Goal: Information Seeking & Learning: Learn about a topic

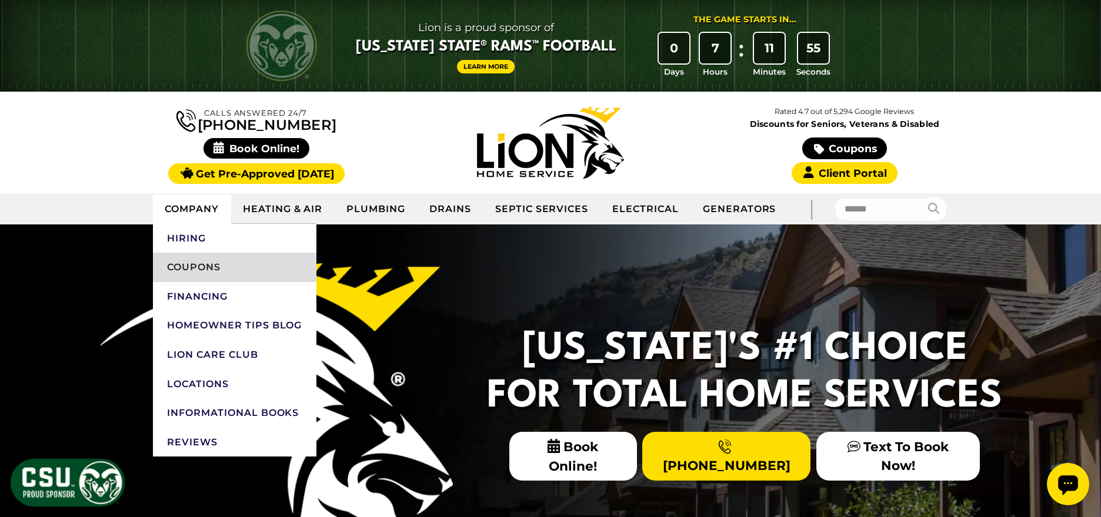
click at [192, 266] on link "Coupons" at bounding box center [234, 267] width 163 height 29
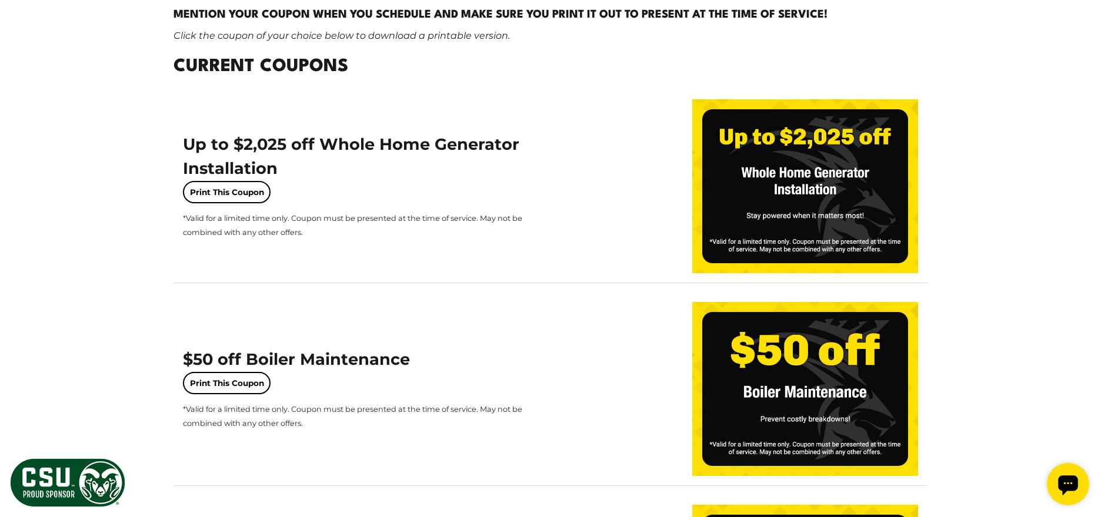
scroll to position [291, 0]
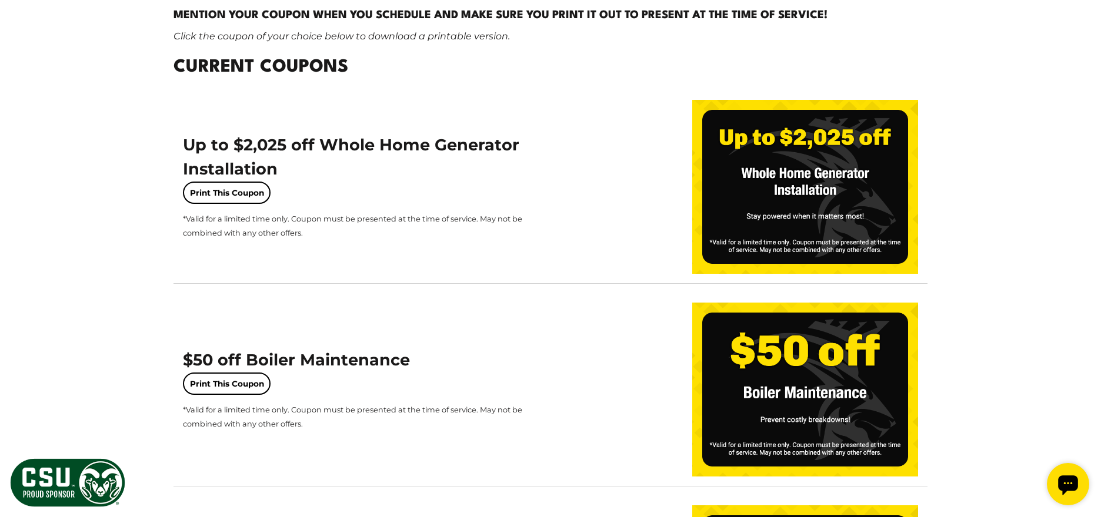
drag, startPoint x: 191, startPoint y: 141, endPoint x: 183, endPoint y: 146, distance: 9.0
click at [190, 142] on span "Up to $2,025 off Whole Home Generator Installation" at bounding box center [351, 157] width 336 height 44
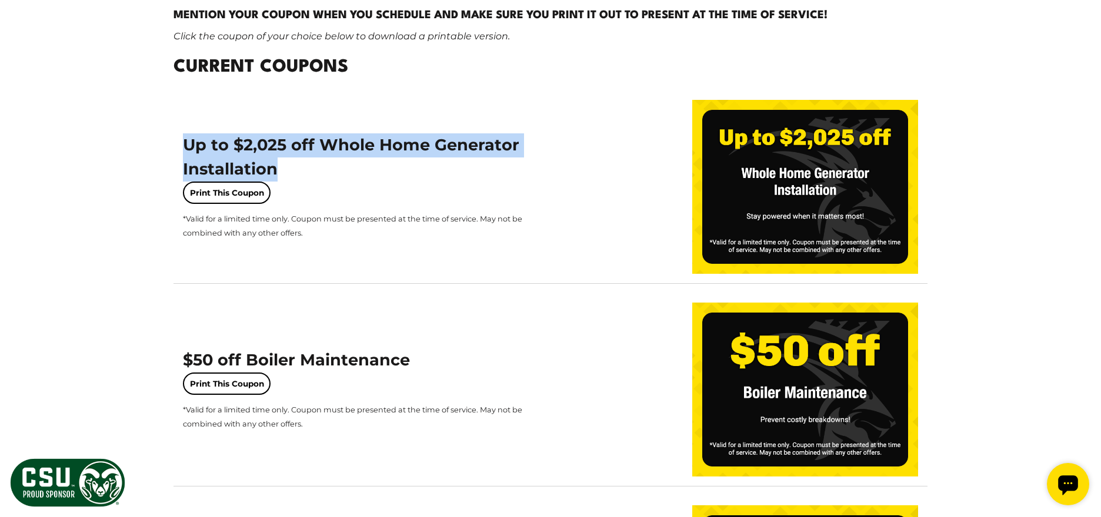
drag, startPoint x: 182, startPoint y: 143, endPoint x: 275, endPoint y: 175, distance: 97.6
click at [275, 175] on span "Up to $2,025 off Whole Home Generator Installation" at bounding box center [351, 157] width 336 height 44
copy span "Up to $2,025 off Whole Home Generator Installation"
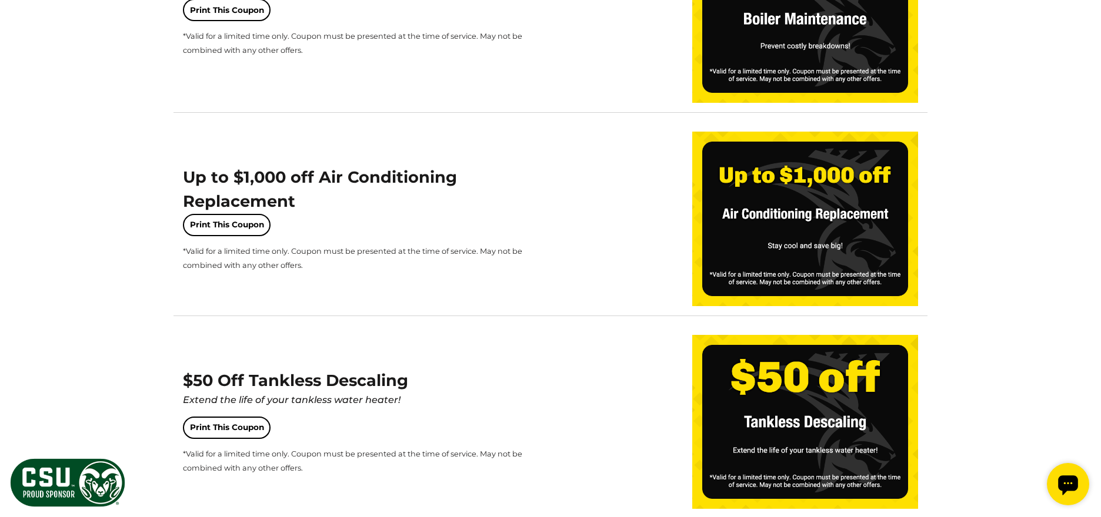
scroll to position [666, 0]
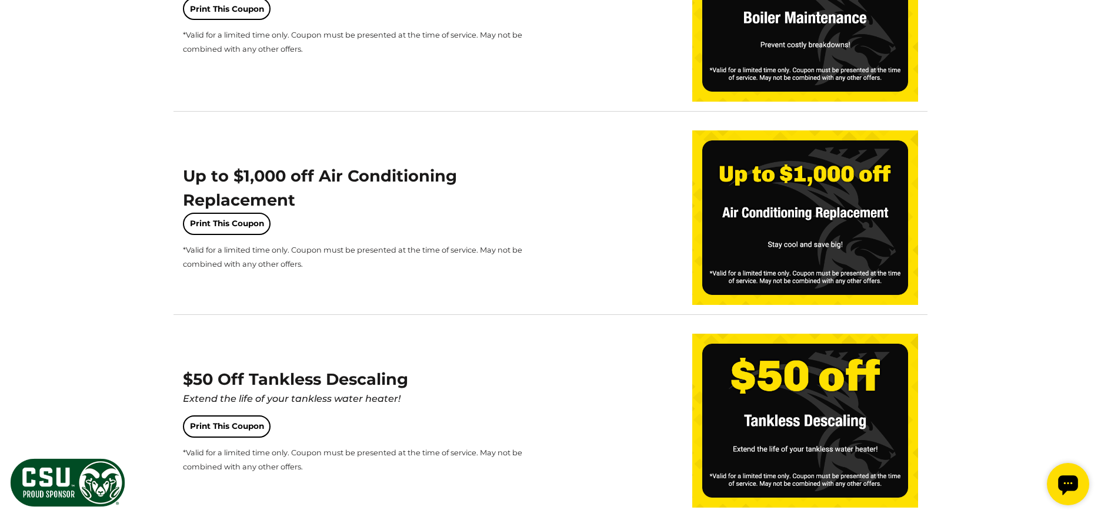
click at [181, 176] on div "Up to $1,000 off Air Conditioning Replacement Print This Coupon *Valid for a li…" at bounding box center [550, 217] width 754 height 193
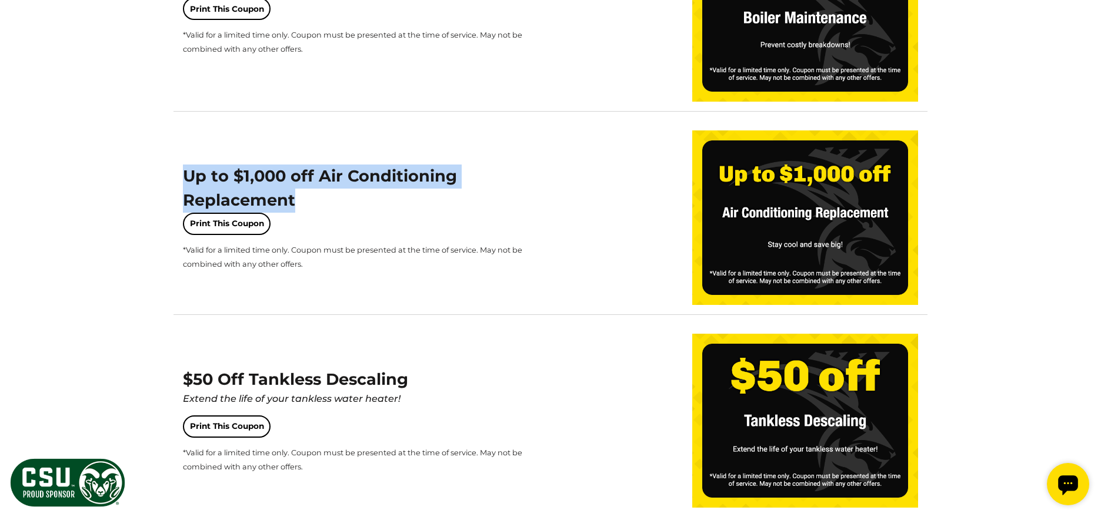
drag, startPoint x: 186, startPoint y: 172, endPoint x: 306, endPoint y: 203, distance: 123.8
click at [306, 203] on div "Up to $1,000 off Air Conditioning Replacement Print This Coupon *Valid for a li…" at bounding box center [356, 218] width 346 height 106
copy span "Up to $1,000 off Air Conditioning Replacement"
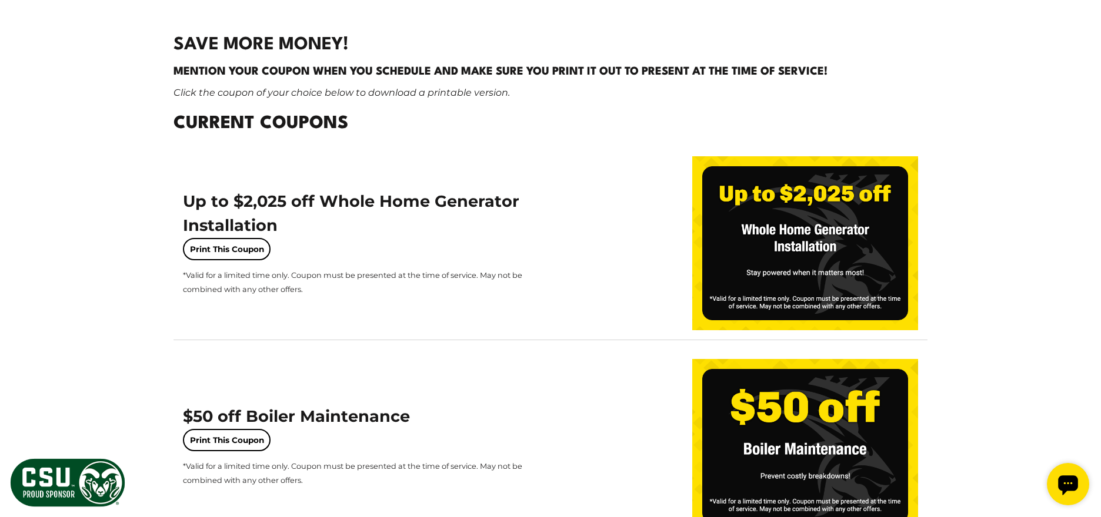
scroll to position [240, 0]
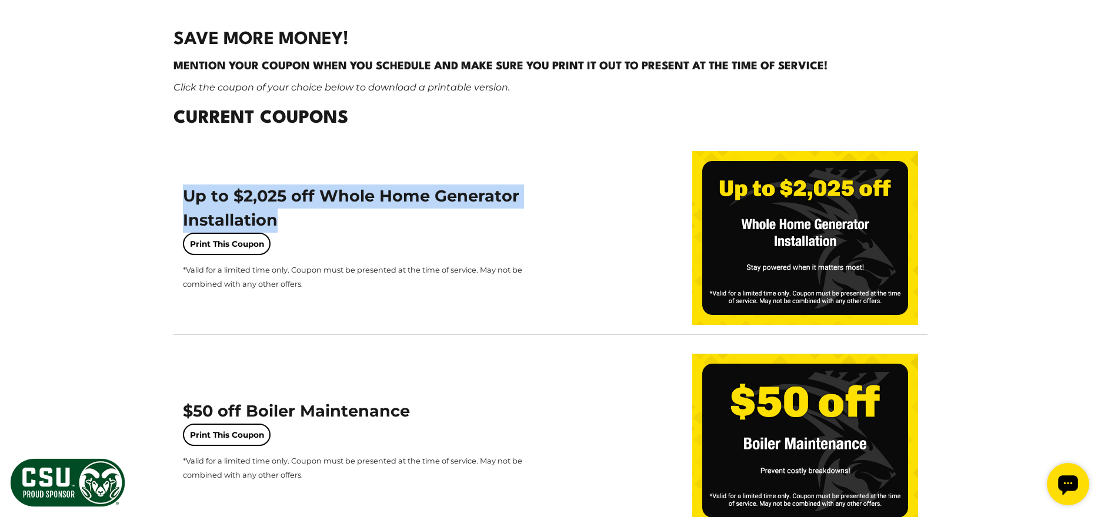
drag, startPoint x: 184, startPoint y: 193, endPoint x: 293, endPoint y: 226, distance: 113.5
click at [293, 226] on div "Up to $2,025 off Whole Home Generator Installation Print This Coupon *Valid for…" at bounding box center [356, 238] width 346 height 106
copy span "Up to $2,025 off Whole Home Generator Installation"
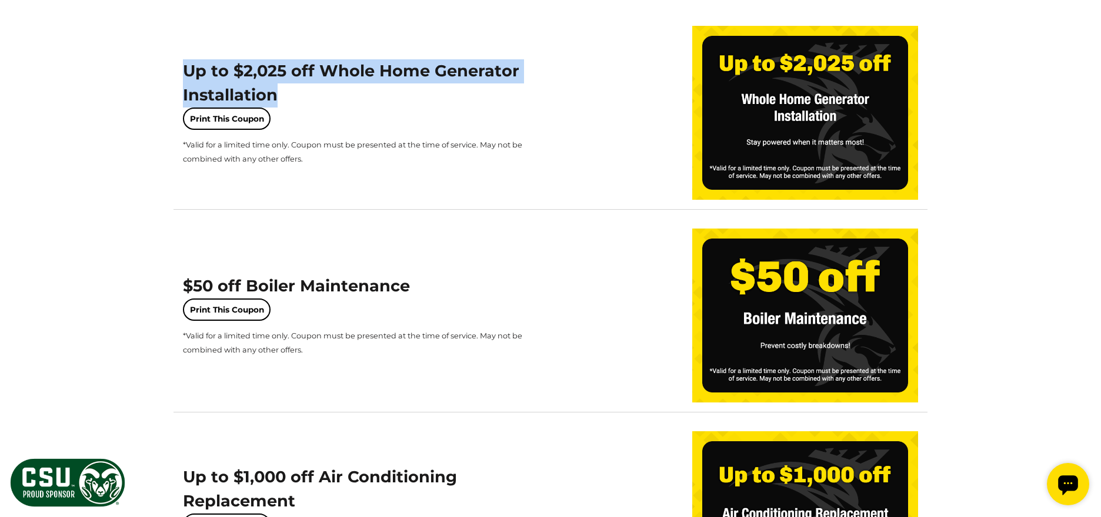
scroll to position [366, 0]
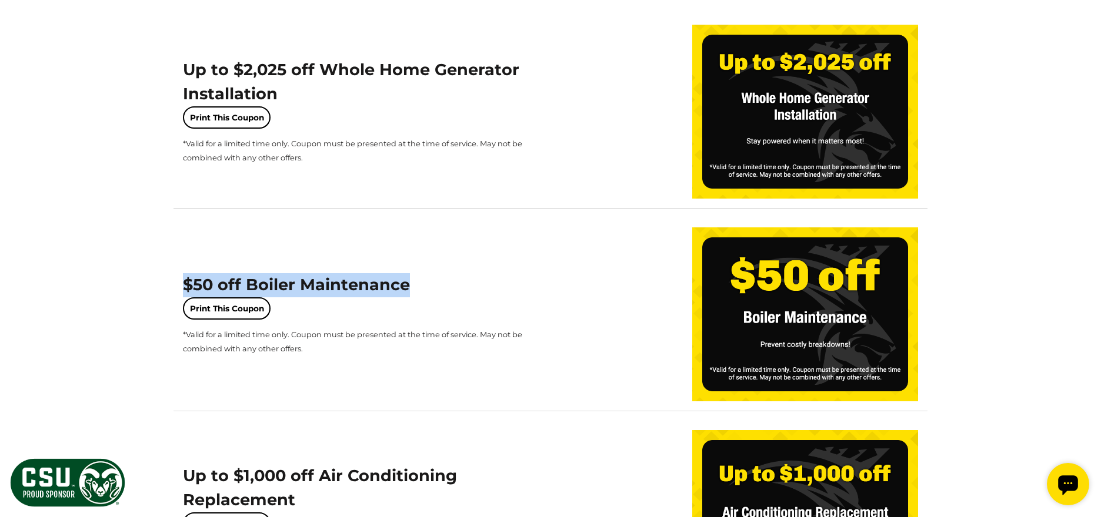
drag, startPoint x: 184, startPoint y: 283, endPoint x: 411, endPoint y: 287, distance: 227.0
click at [411, 287] on div "$50 off Boiler Maintenance Print This Coupon *Valid for a limited time only. Co…" at bounding box center [356, 314] width 346 height 82
copy span "$50 off Boiler Maintenance"
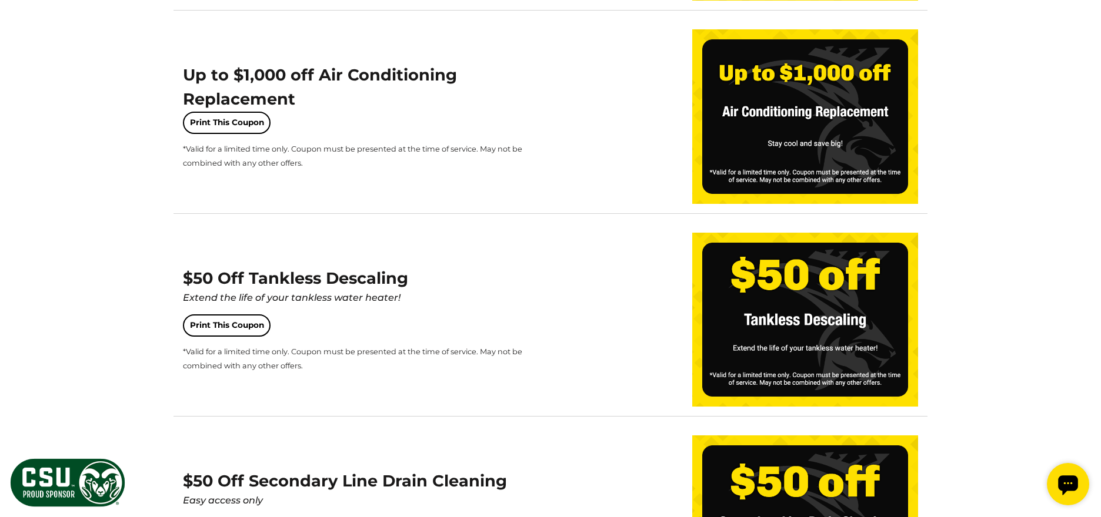
scroll to position [768, 0]
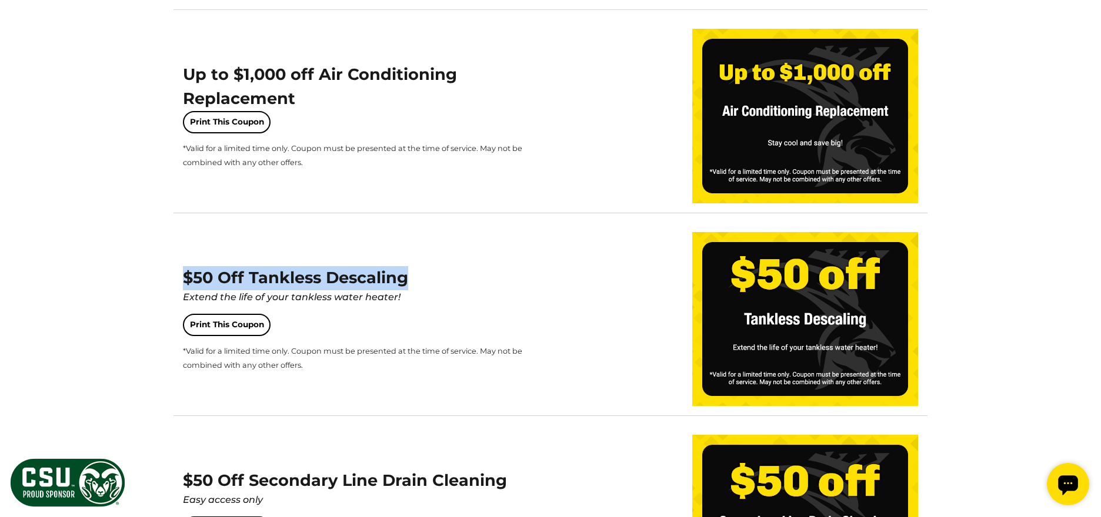
drag, startPoint x: 183, startPoint y: 277, endPoint x: 476, endPoint y: 287, distance: 293.6
click at [476, 287] on div "$50 Off Tankless Descaling Extend the life of your tankless water heater! Print…" at bounding box center [356, 319] width 346 height 106
copy span "$50 Off Tankless Descaling"
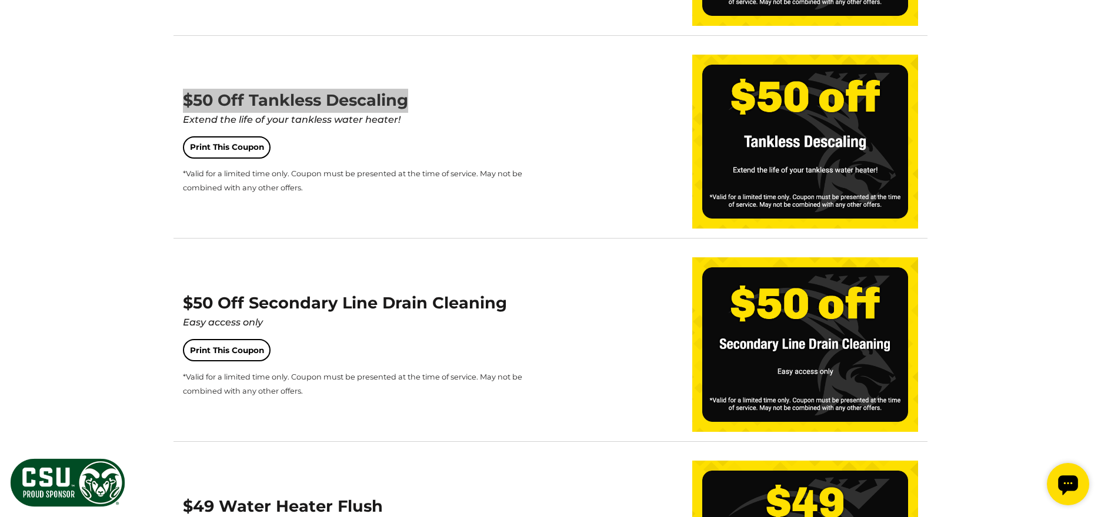
scroll to position [963, 0]
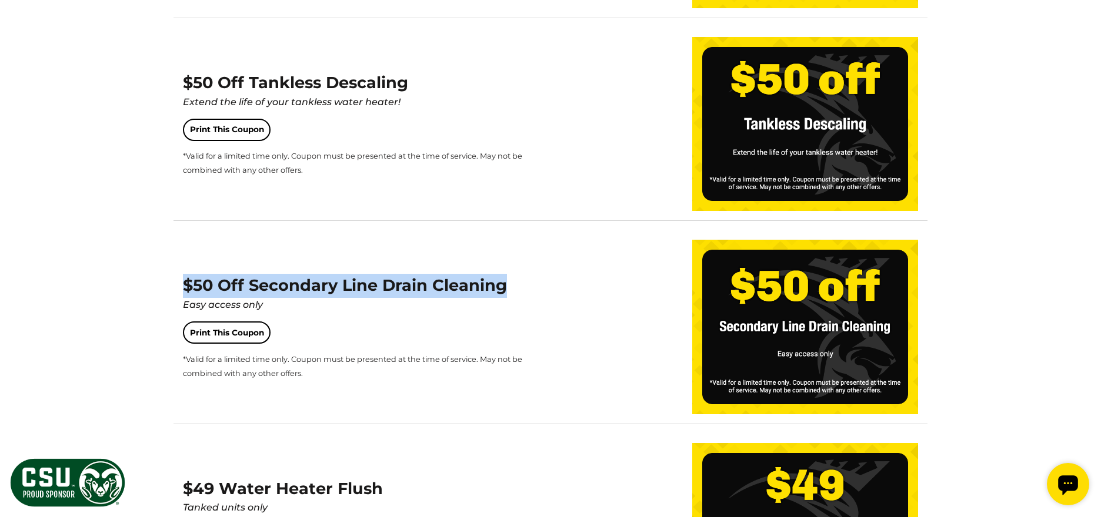
drag, startPoint x: 183, startPoint y: 285, endPoint x: 533, endPoint y: 276, distance: 350.0
click at [533, 276] on div "$50 Off Secondary Line Drain Cleaning Easy access only Print This Coupon *Valid…" at bounding box center [550, 326] width 754 height 193
copy span "$50 Off Secondary Line Drain Cleaning"
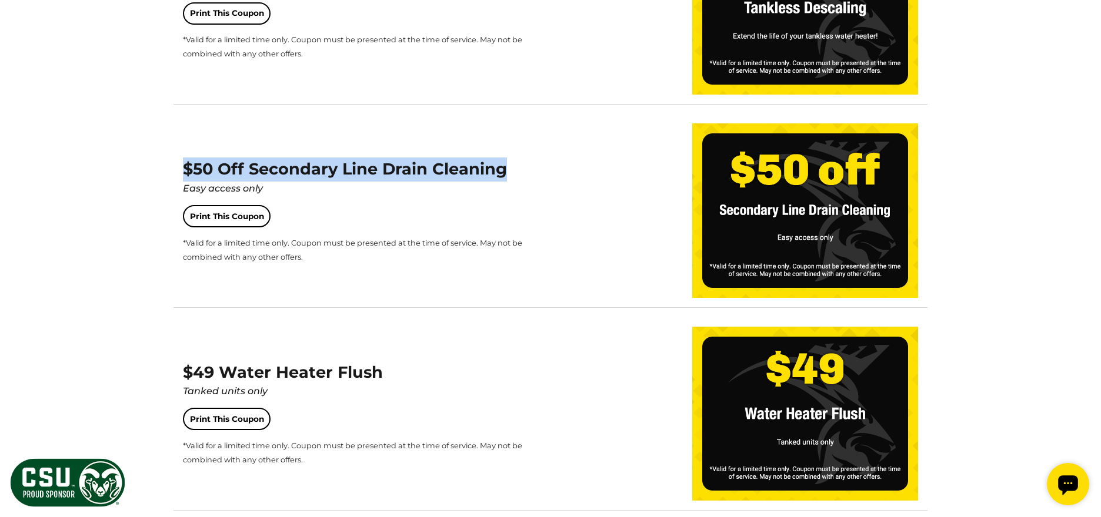
scroll to position [1197, 0]
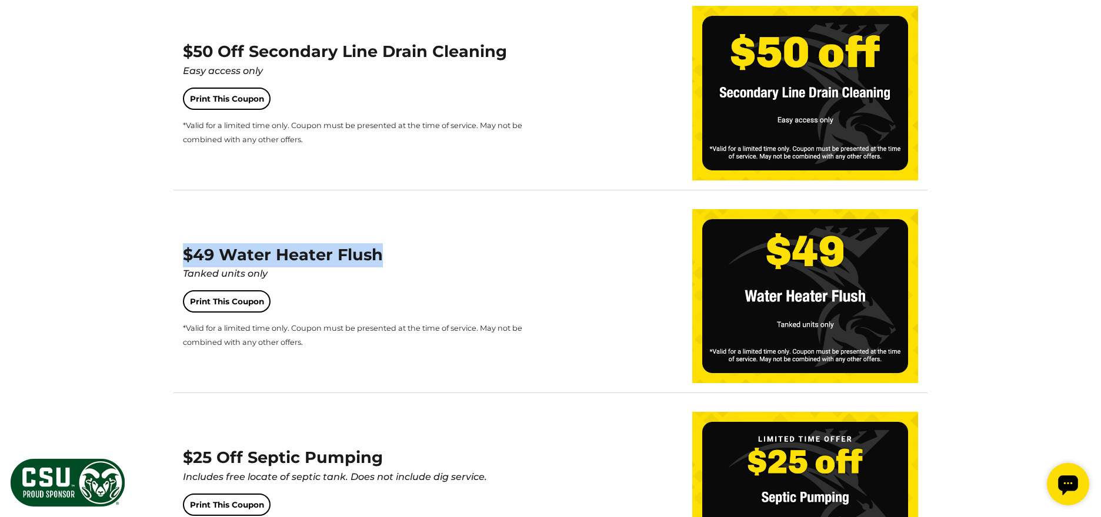
drag, startPoint x: 184, startPoint y: 253, endPoint x: 378, endPoint y: 252, distance: 194.0
click at [378, 252] on span "$49 Water Heater Flush Tanked units only" at bounding box center [356, 263] width 346 height 36
copy span "$49 Water Heater Flush"
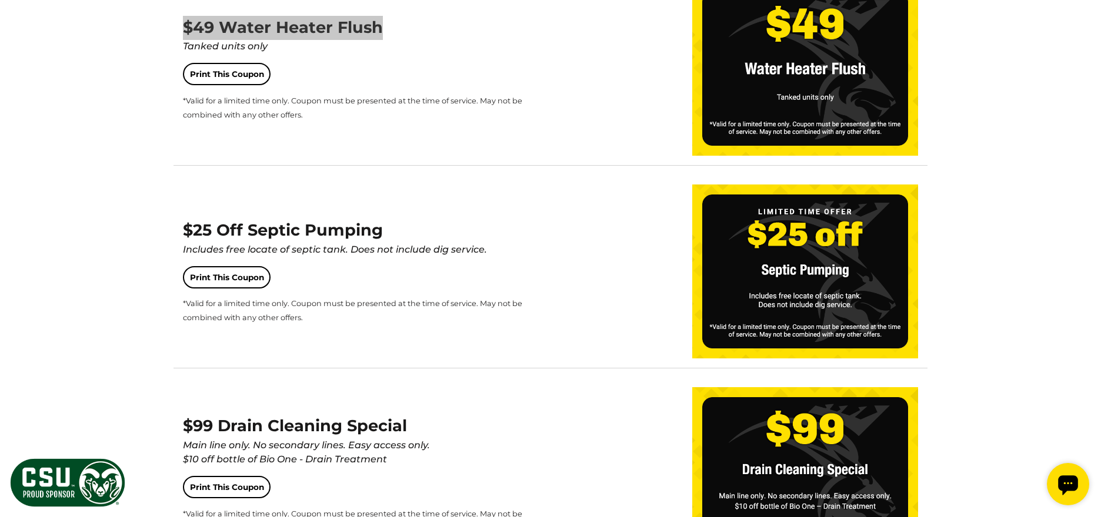
scroll to position [1425, 0]
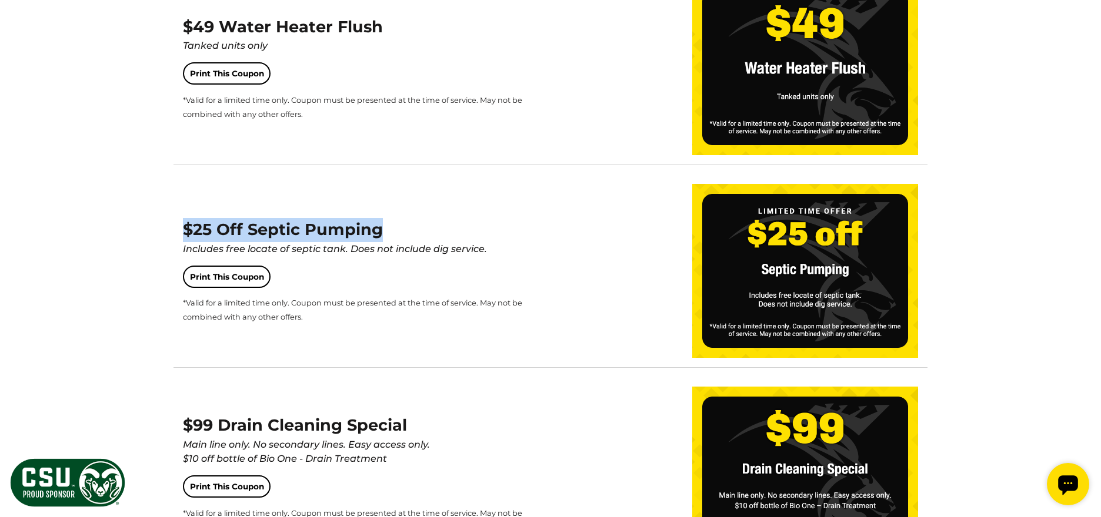
drag, startPoint x: 184, startPoint y: 227, endPoint x: 377, endPoint y: 229, distance: 193.4
click at [377, 229] on span "$25 Off Septic Pumping Includes free locate of septic tank. Does not include di…" at bounding box center [356, 238] width 346 height 36
copy span "$25 Off Septic Pumping"
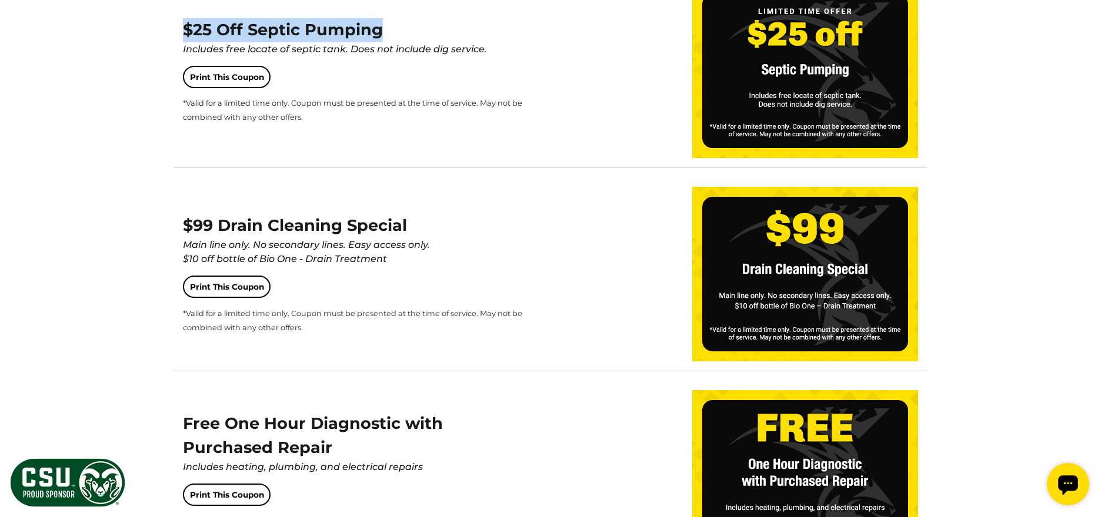
scroll to position [1646, 0]
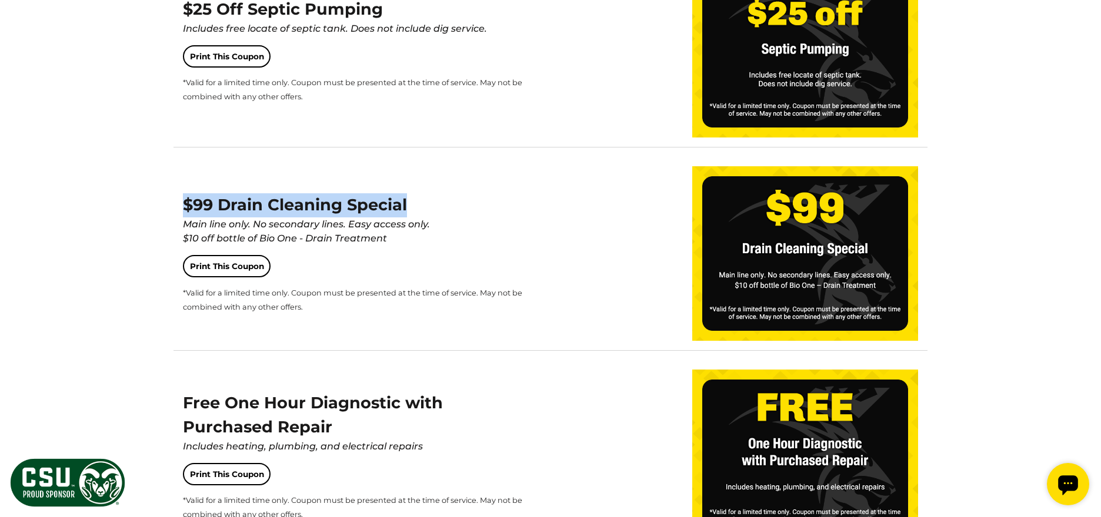
drag, startPoint x: 186, startPoint y: 205, endPoint x: 433, endPoint y: 210, distance: 247.0
click at [433, 210] on div "$99 Drain Cleaning Special Main line only. No secondary lines. Easy access only…" at bounding box center [356, 253] width 346 height 120
copy span "$99 Drain Cleaning Special"
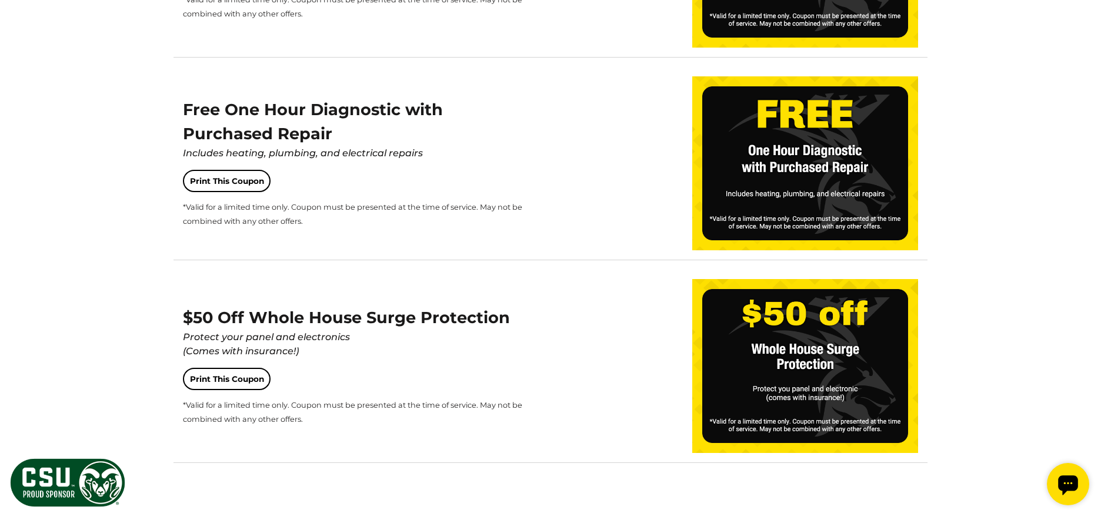
scroll to position [1944, 0]
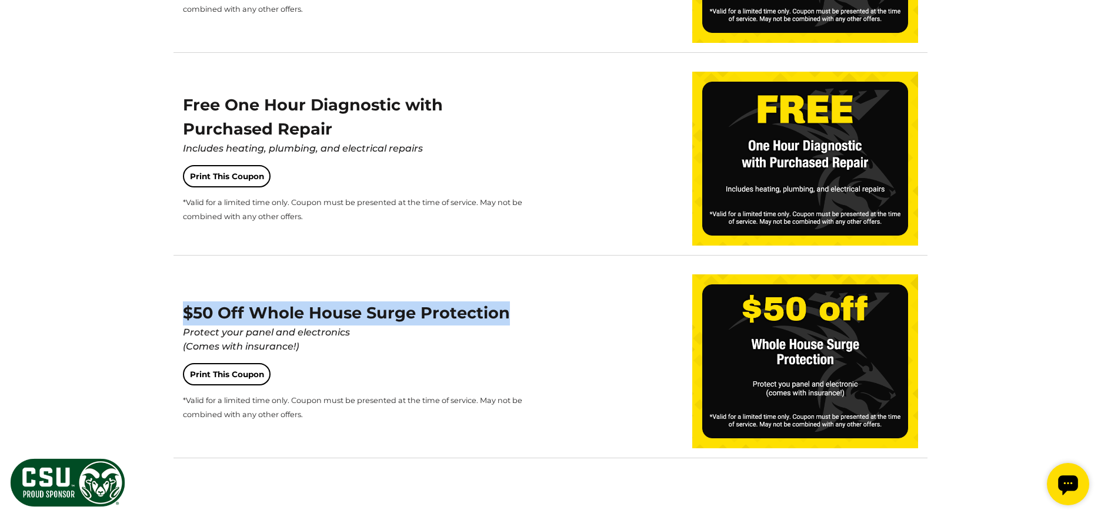
drag, startPoint x: 183, startPoint y: 310, endPoint x: 505, endPoint y: 312, distance: 321.6
click at [505, 312] on span "$50 Off Whole House Surge Protection Protect your panel and electronics (Comes …" at bounding box center [356, 328] width 346 height 51
copy span "$50 Off Whole House Surge Protection"
